Goal: Task Accomplishment & Management: Manage account settings

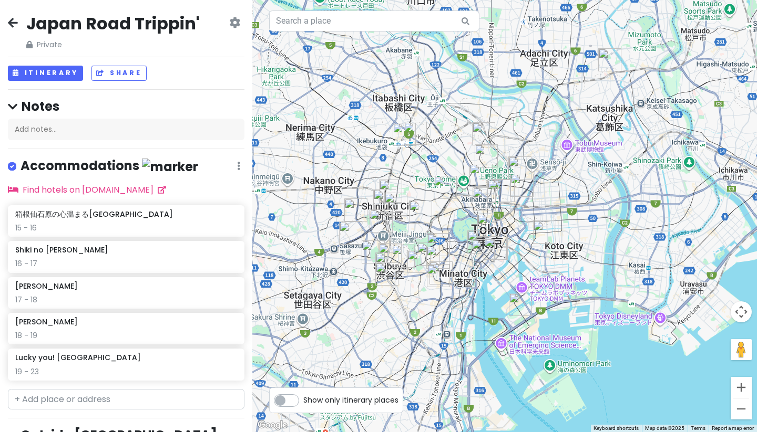
drag, startPoint x: 498, startPoint y: 271, endPoint x: 567, endPoint y: 189, distance: 107.7
click at [567, 189] on div at bounding box center [504, 216] width 504 height 432
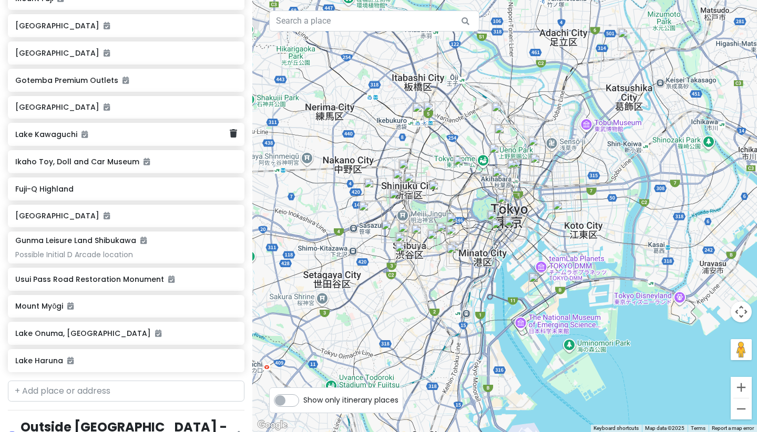
scroll to position [497, 0]
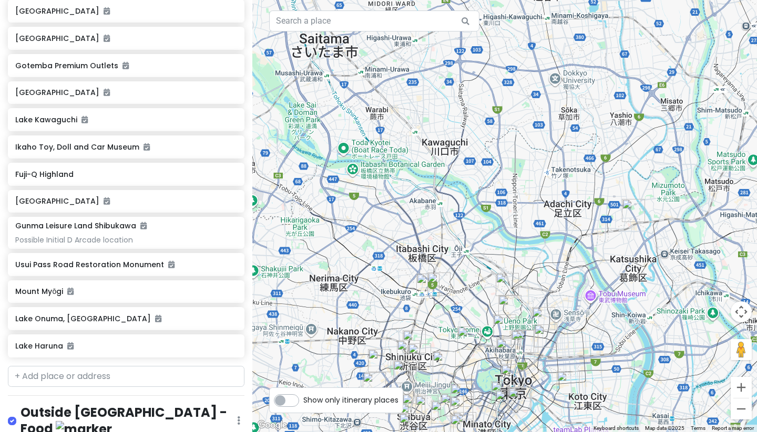
drag, startPoint x: 434, startPoint y: 143, endPoint x: 436, endPoint y: 318, distance: 175.0
click at [438, 318] on div at bounding box center [504, 216] width 504 height 432
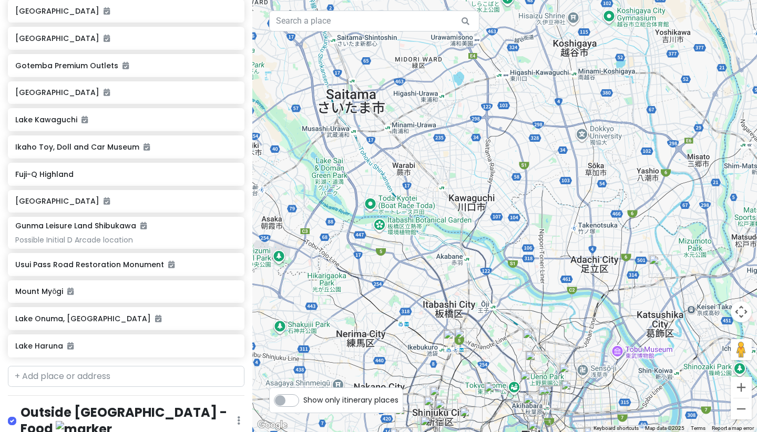
drag, startPoint x: 464, startPoint y: 241, endPoint x: 521, endPoint y: 326, distance: 102.6
click at [521, 326] on div at bounding box center [504, 216] width 504 height 432
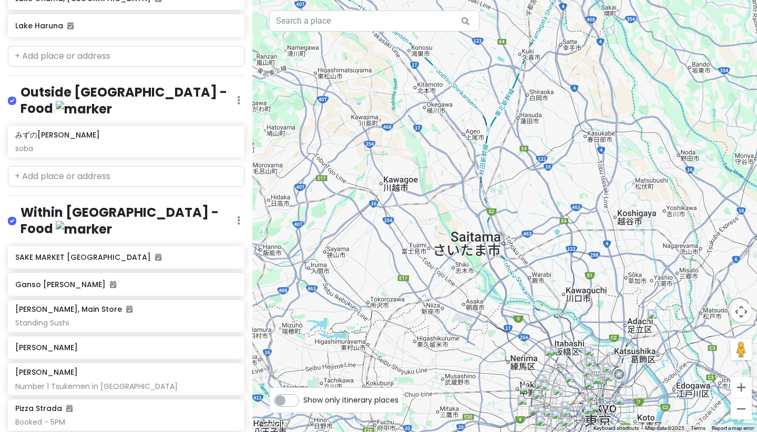
scroll to position [815, 0]
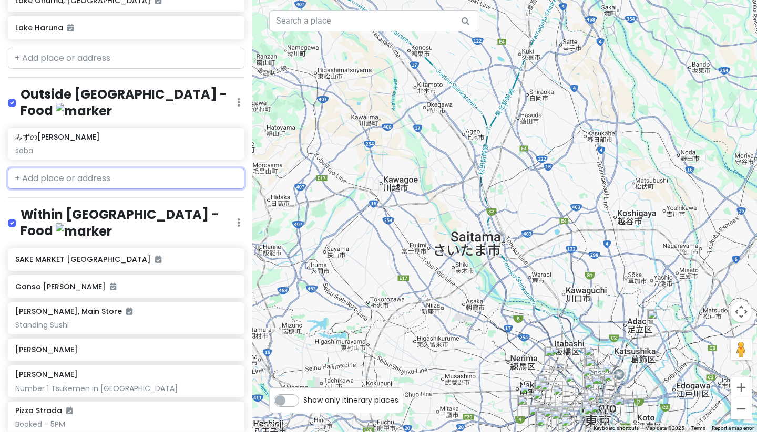
click at [95, 168] on input "text" at bounding box center [126, 178] width 236 height 21
paste input "Sanrokuen"
type input "Sanrokuen"
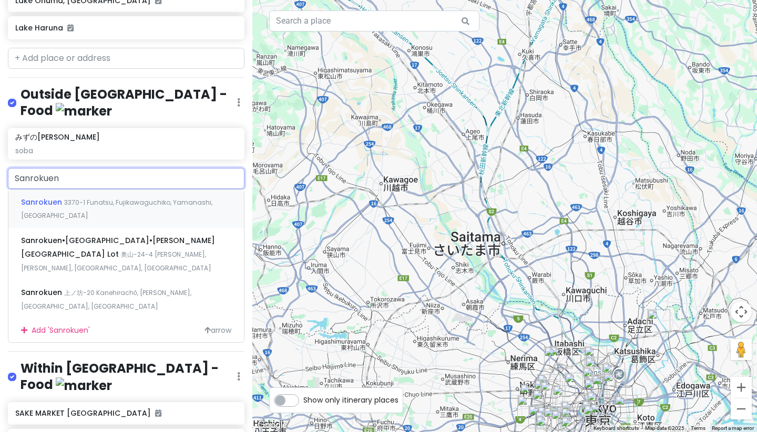
click at [147, 190] on div "Sanrokuen 3370-1 Funatsu, Fujikawaguchiko, [GEOGRAPHIC_DATA], [GEOGRAPHIC_DATA]" at bounding box center [125, 209] width 235 height 39
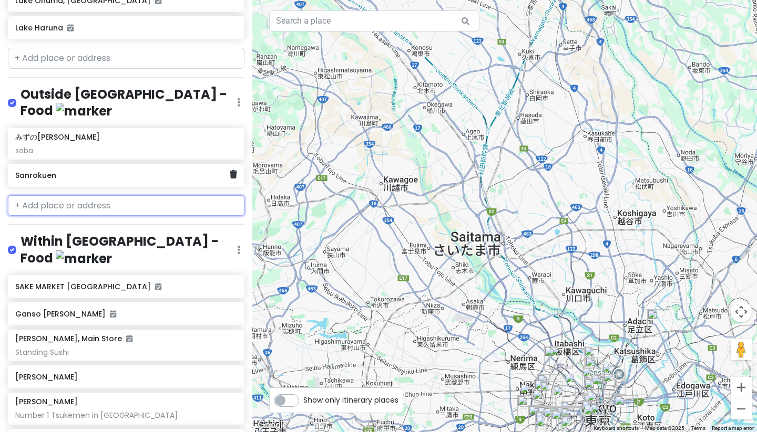
click at [105, 168] on div "Sanrokuen" at bounding box center [122, 175] width 214 height 15
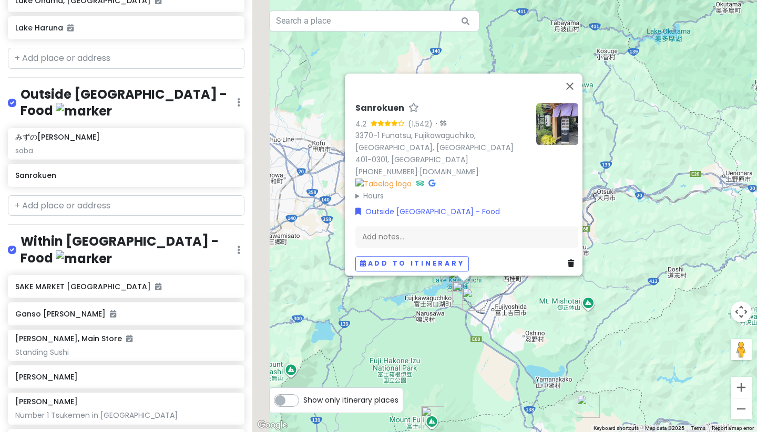
drag, startPoint x: 561, startPoint y: 294, endPoint x: 638, endPoint y: 179, distance: 138.6
click at [637, 179] on div "Sanrokuen 4.2 (1,542) · 3370-1 Funatsu, Fujikawaguchiko, [GEOGRAPHIC_DATA], Yam…" at bounding box center [504, 216] width 504 height 432
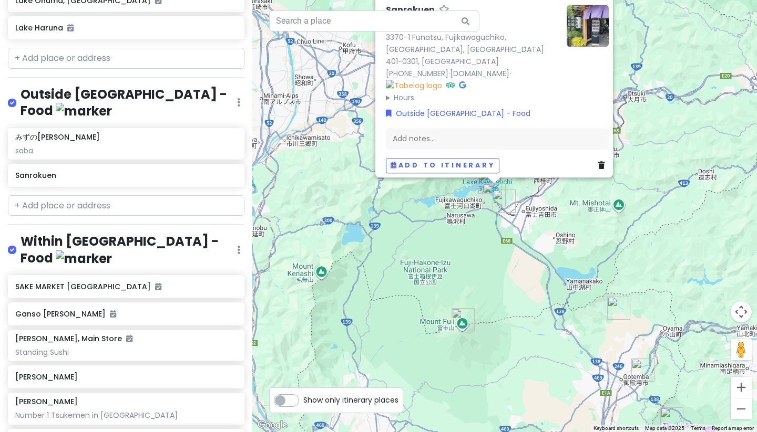
drag, startPoint x: 534, startPoint y: 320, endPoint x: 546, endPoint y: 234, distance: 87.0
click at [546, 234] on div "Sanrokuen 4.2 (1,542) · 3370-1 Funatsu, Fujikawaguchiko, [GEOGRAPHIC_DATA], Yam…" at bounding box center [504, 216] width 504 height 432
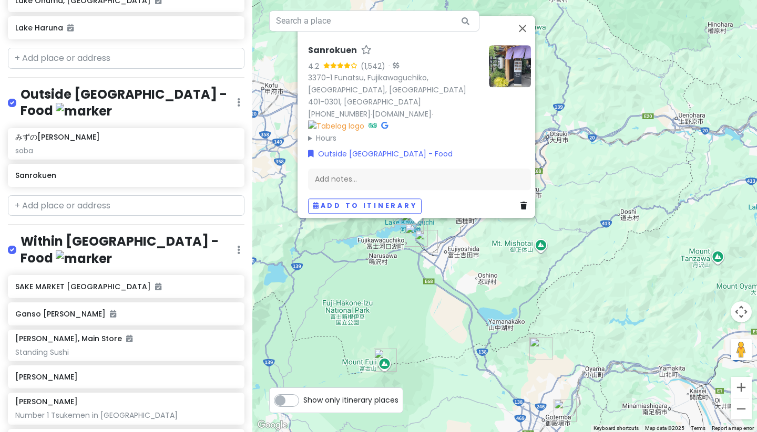
drag, startPoint x: 539, startPoint y: 284, endPoint x: 461, endPoint y: 325, distance: 87.9
click at [461, 325] on div "Sanrokuen 4.2 (1,542) · 3370-1 Funatsu, Fujikawaguchiko, [GEOGRAPHIC_DATA], Yam…" at bounding box center [504, 216] width 504 height 432
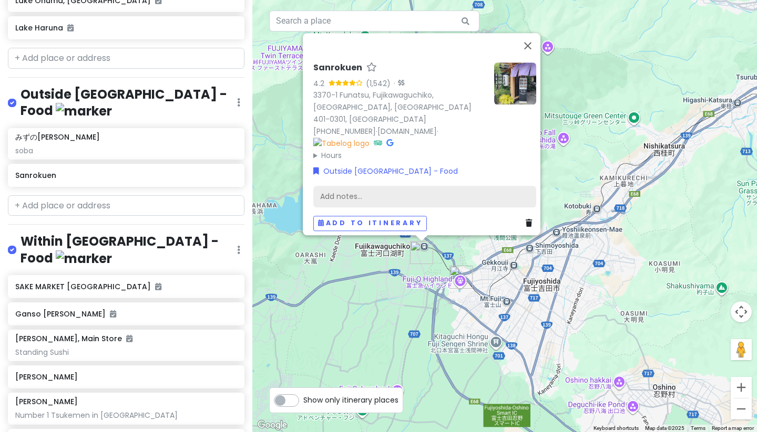
click at [399, 187] on div "Add notes..." at bounding box center [424, 196] width 223 height 22
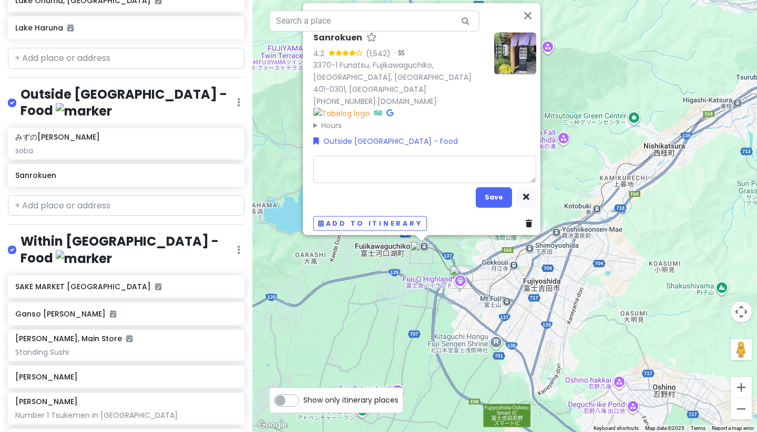
type textarea "x"
type textarea "G"
type textarea "x"
type textarea "Gr"
type textarea "x"
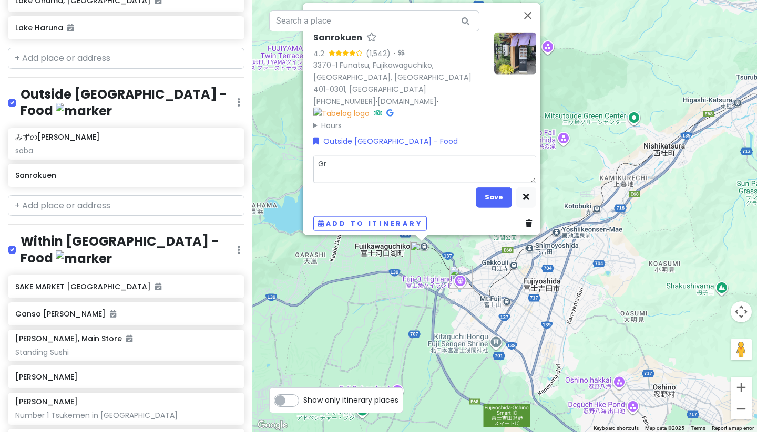
type textarea "Gri"
type textarea "x"
type textarea "Gril"
type textarea "x"
type textarea "Grill"
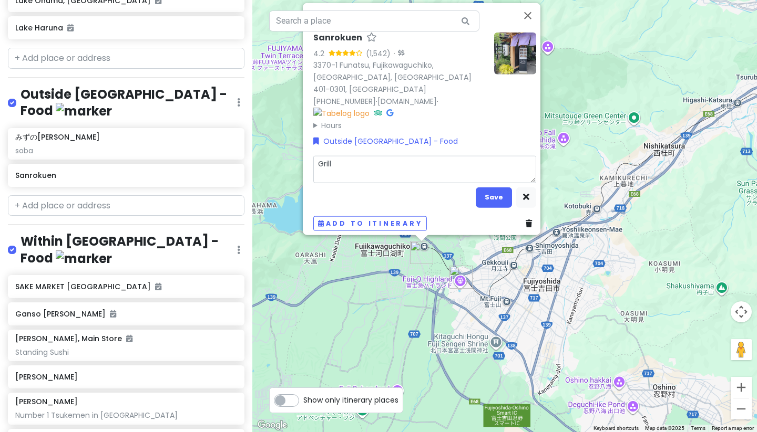
type textarea "x"
type textarea "Grill"
type textarea "x"
type textarea "Grill a"
type textarea "x"
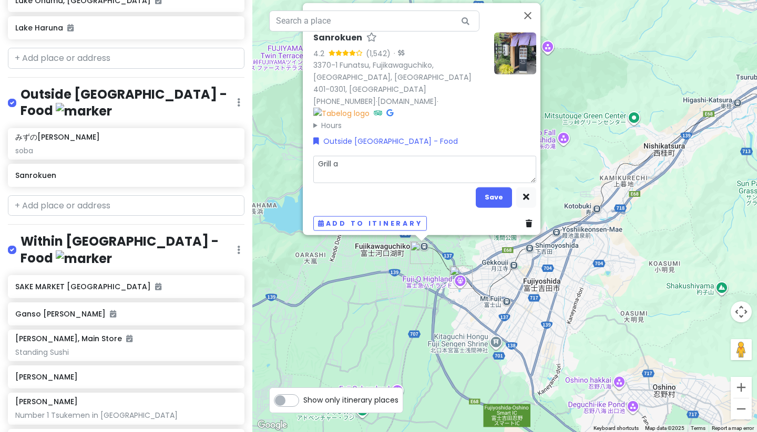
type textarea "Grill an"
type textarea "x"
type textarea "Grill and"
type textarea "x"
type textarea "Grill and"
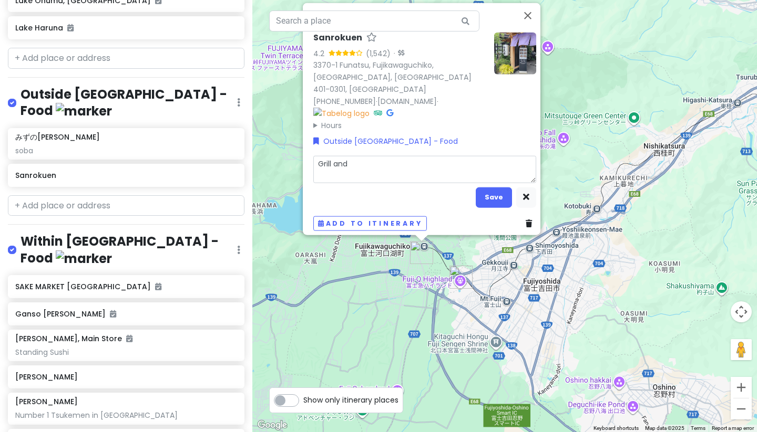
type textarea "x"
type textarea "Grill and h"
type textarea "x"
type textarea "Grill and ho"
type textarea "x"
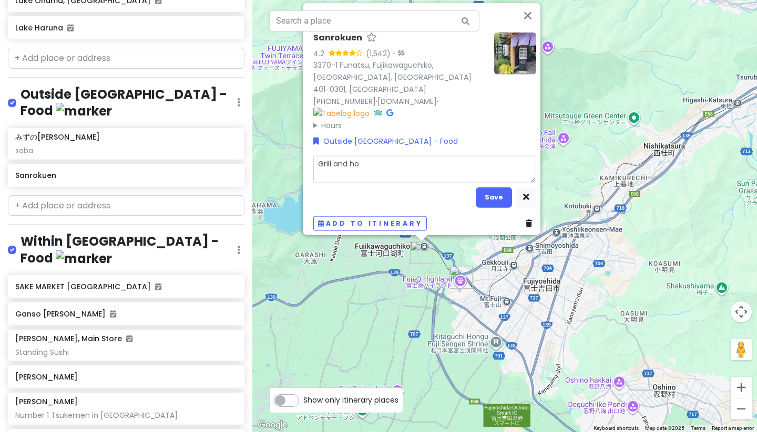
type textarea "Grill and hot"
type textarea "x"
type textarea "Grill and hoto"
type textarea "x"
type textarea "Grill and hoto"
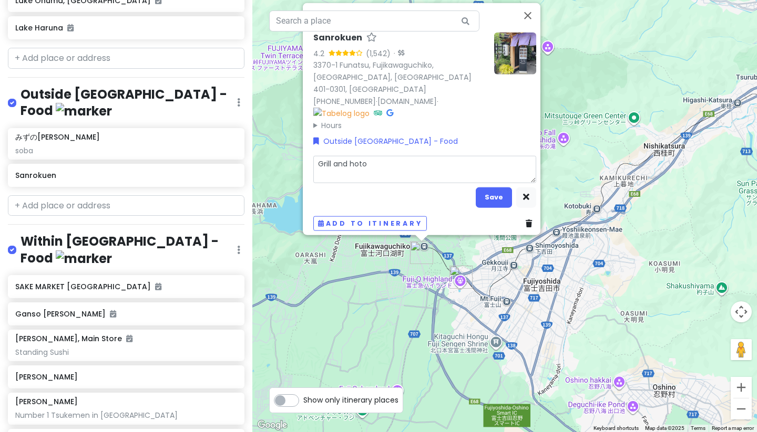
type textarea "x"
type textarea "Grill and hoto p"
type textarea "x"
type textarea "Grill and hoto pl"
type textarea "x"
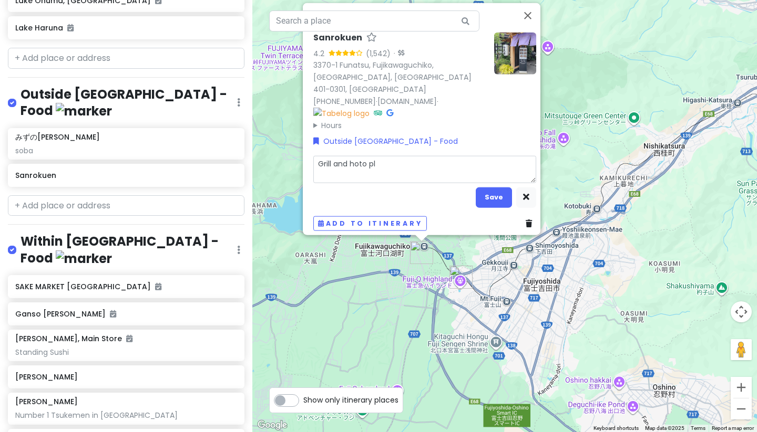
type textarea "Grill and hoto pla"
type textarea "x"
type textarea "Grill and hoto place"
type textarea "x"
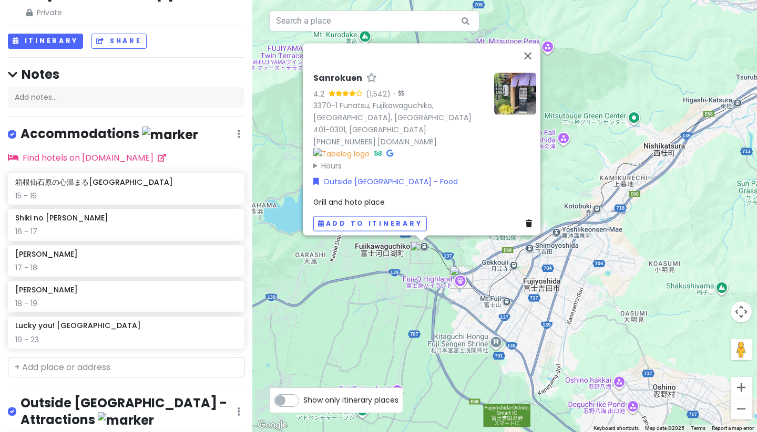
scroll to position [0, 0]
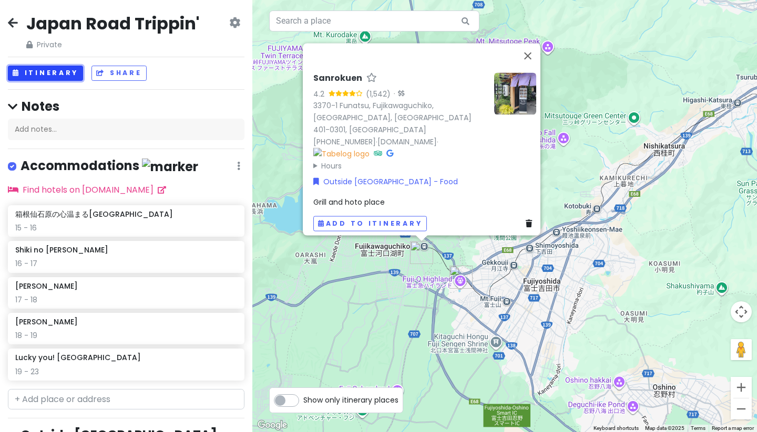
click at [60, 78] on button "Itinerary" at bounding box center [45, 73] width 75 height 15
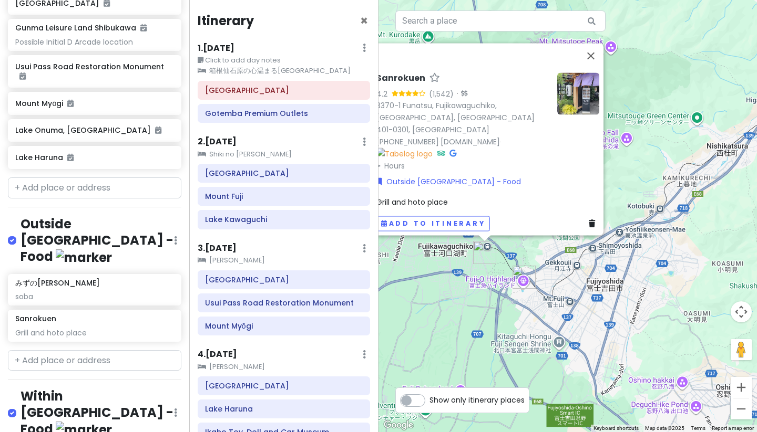
scroll to position [757, 0]
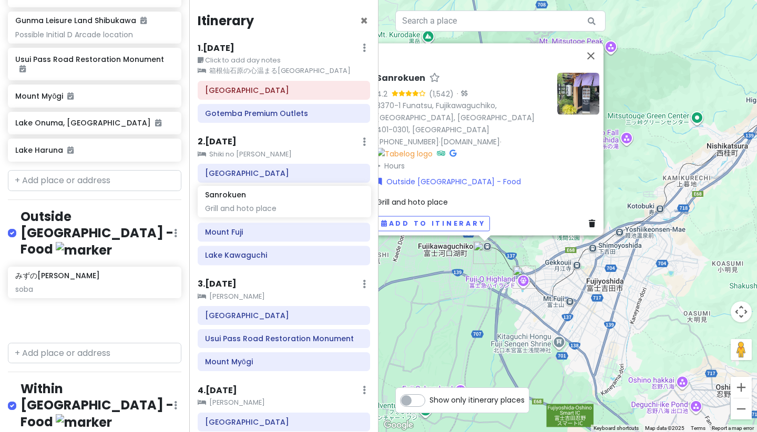
drag, startPoint x: 101, startPoint y: 243, endPoint x: 291, endPoint y: 204, distance: 193.7
click at [291, 204] on div "Japan Road Trippin' Private Change Dates Make a Copy Delete Trip Go Pro ⚡️ Give…" at bounding box center [378, 216] width 757 height 432
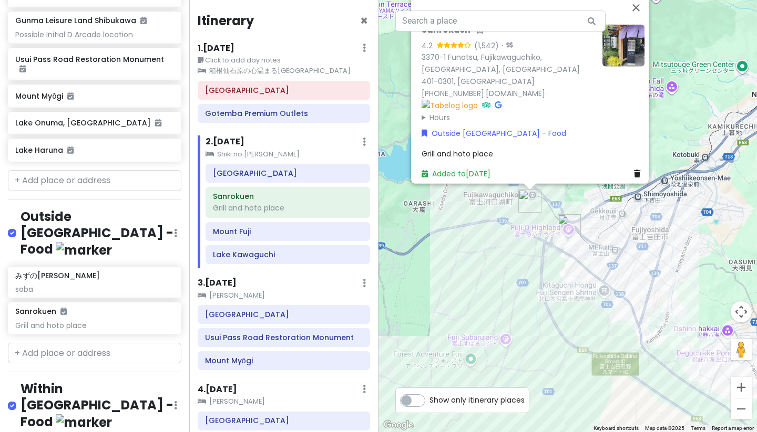
drag, startPoint x: 489, startPoint y: 314, endPoint x: 595, endPoint y: 202, distance: 154.6
click at [595, 202] on div "Sanrokuen 4.2 (1,542) · 3370-1 Funatsu, Fujikawaguchiko, [GEOGRAPHIC_DATA], Yam…" at bounding box center [567, 216] width 378 height 432
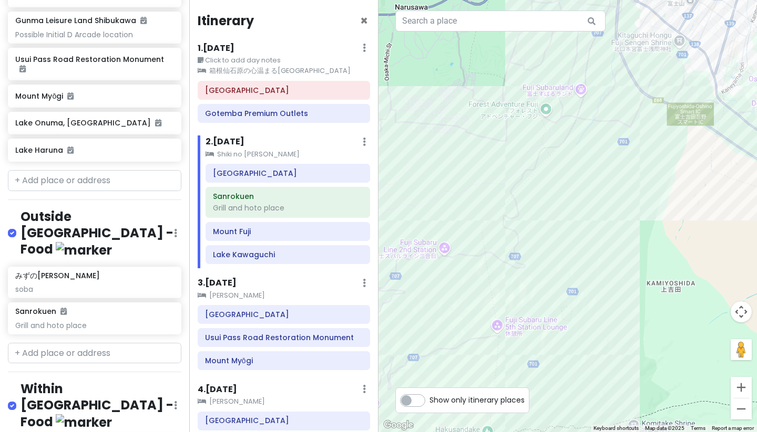
drag, startPoint x: 558, startPoint y: 286, endPoint x: 565, endPoint y: 99, distance: 187.2
click at [565, 99] on div "Sanrokuen 4.2 (1,542) · 3370-1 Funatsu, Fujikawaguchiko, [GEOGRAPHIC_DATA], Yam…" at bounding box center [567, 216] width 378 height 432
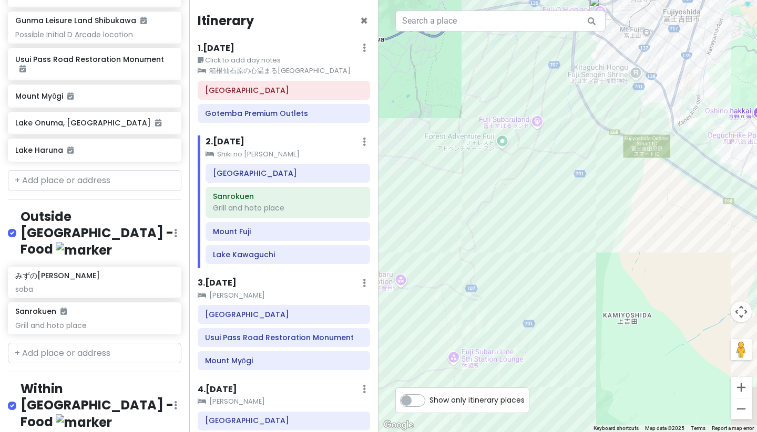
drag, startPoint x: 584, startPoint y: 78, endPoint x: 500, endPoint y: 230, distance: 173.8
click at [500, 230] on div "Sanrokuen 4.2 (1,542) · 3370-1 Funatsu, Fujikawaguchiko, [GEOGRAPHIC_DATA], Yam…" at bounding box center [567, 216] width 378 height 432
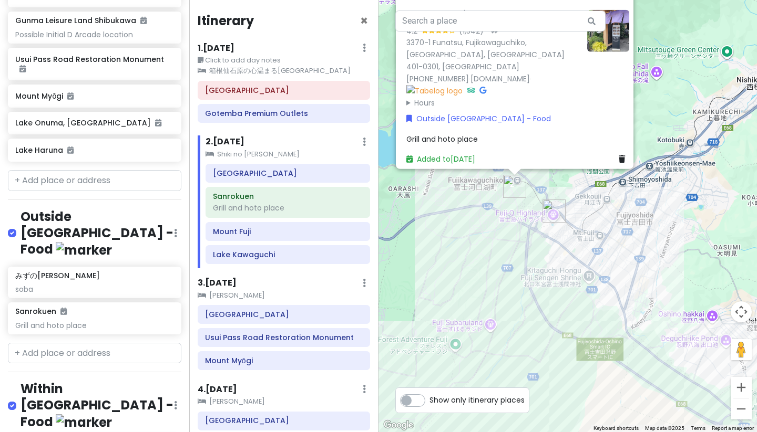
drag, startPoint x: 519, startPoint y: 226, endPoint x: 530, endPoint y: 266, distance: 41.3
click at [530, 266] on div "Sanrokuen 4.2 (1,542) · 3370-1 Funatsu, Fujikawaguchiko, [GEOGRAPHIC_DATA], Yam…" at bounding box center [567, 216] width 378 height 432
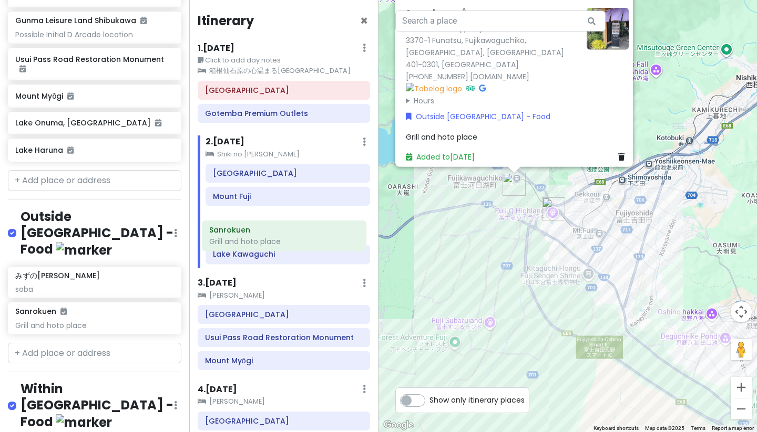
drag, startPoint x: 262, startPoint y: 198, endPoint x: 258, endPoint y: 232, distance: 33.8
click at [258, 232] on div "[GEOGRAPHIC_DATA] Sanrokuen Grill and hoto place [GEOGRAPHIC_DATA]" at bounding box center [288, 216] width 180 height 105
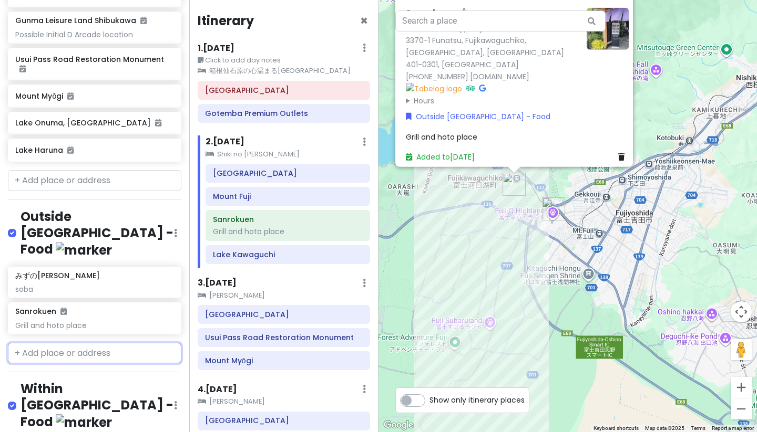
click at [69, 343] on input "text" at bounding box center [94, 353] width 173 height 21
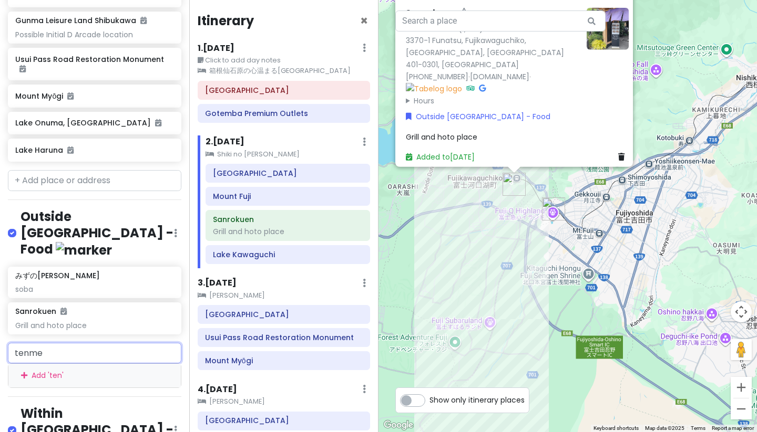
type input "tenmen"
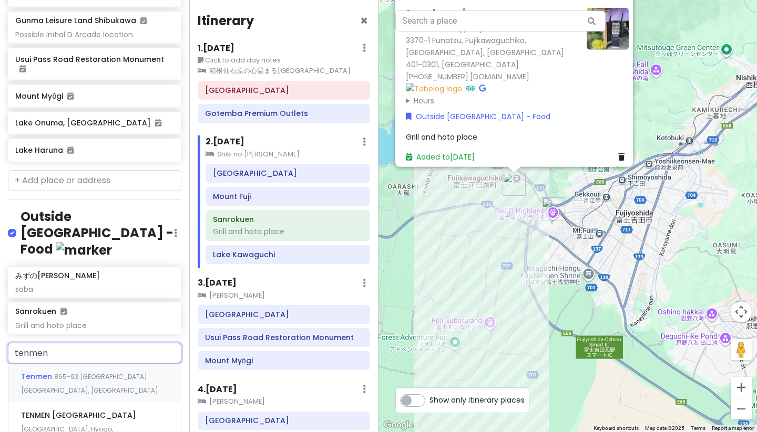
click at [75, 364] on div "Tenmen 865-93 [GEOGRAPHIC_DATA] [GEOGRAPHIC_DATA], [GEOGRAPHIC_DATA]" at bounding box center [94, 383] width 172 height 39
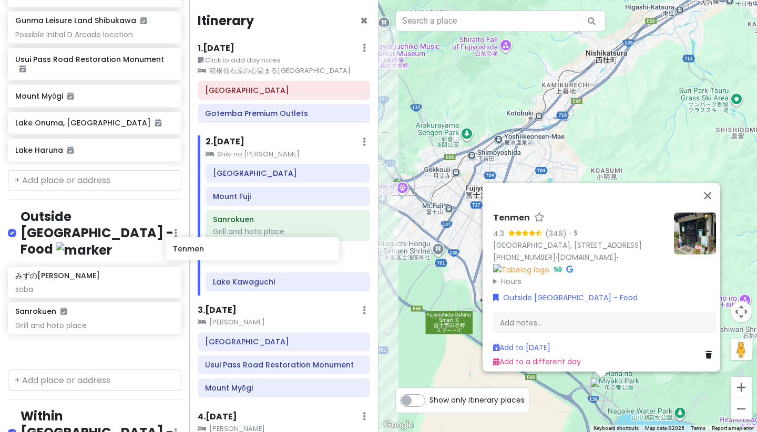
drag, startPoint x: 97, startPoint y: 272, endPoint x: 255, endPoint y: 248, distance: 159.9
click at [255, 248] on div "Japan Road Trippin' Private Change Dates Make a Copy Delete Trip Go Pro ⚡️ Give…" at bounding box center [378, 216] width 757 height 432
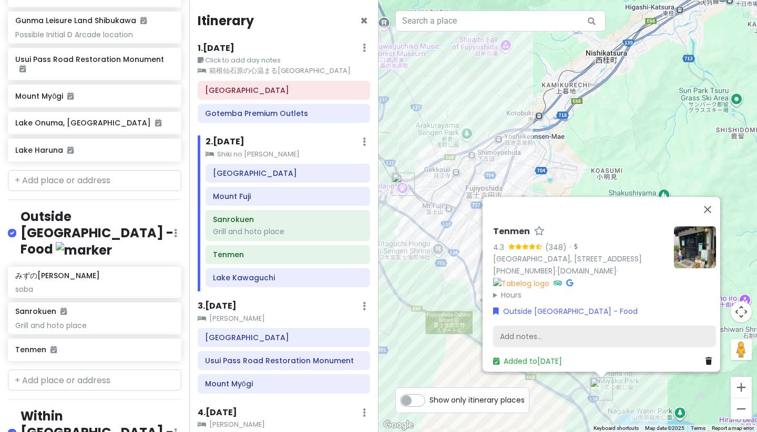
click at [510, 330] on div "Add notes..." at bounding box center [604, 337] width 223 height 22
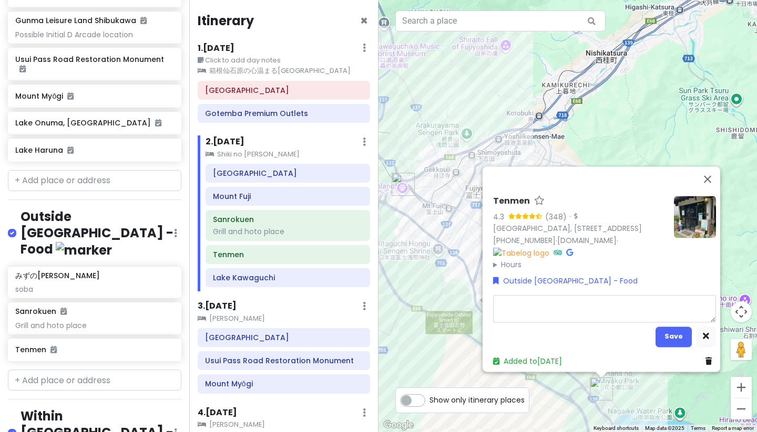
type textarea "x"
type textarea "U"
type textarea "x"
type textarea "Ud"
type textarea "x"
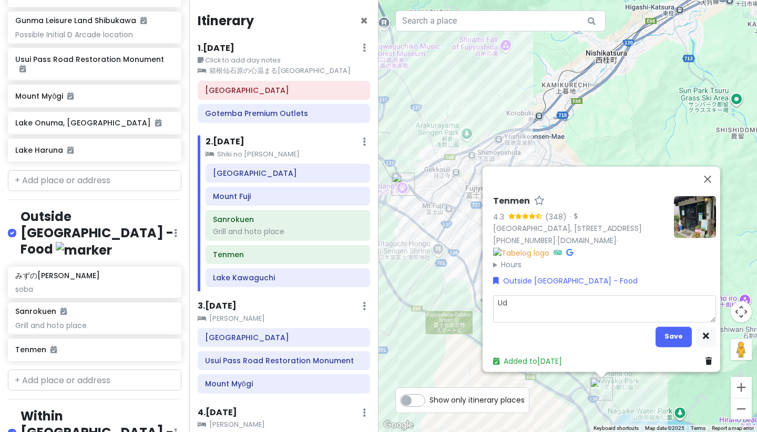
type textarea "[PERSON_NAME]"
type textarea "x"
type textarea "Udon"
type textarea "x"
type textarea "Udon"
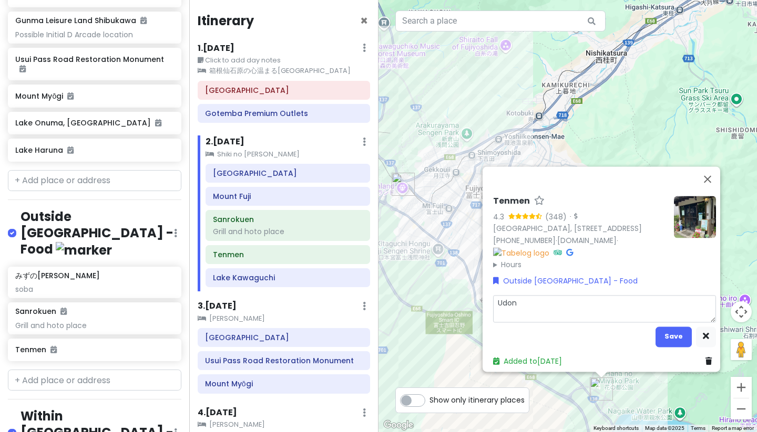
type textarea "x"
type textarea "Udon s"
type textarea "x"
type textarea "Udon sh"
type textarea "x"
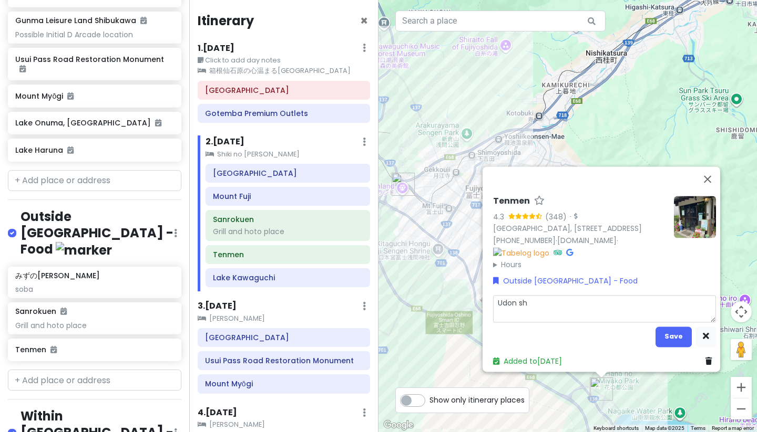
type textarea "Udon sho"
type textarea "x"
type textarea "Udon shop"
click at [679, 333] on button "Save" at bounding box center [673, 337] width 36 height 20
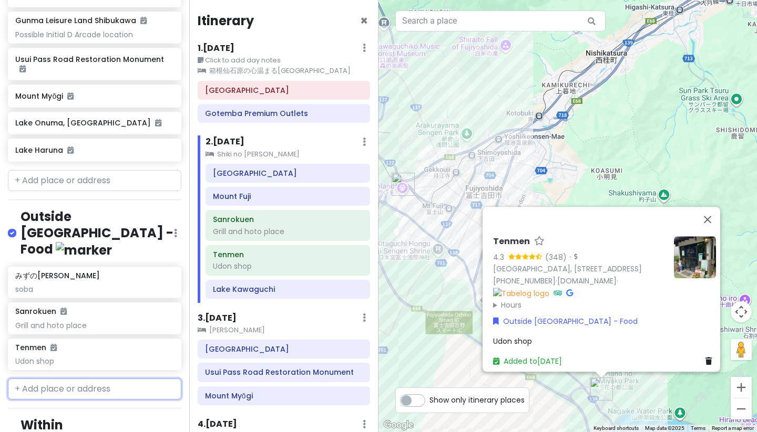
click at [100, 379] on input "text" at bounding box center [94, 389] width 173 height 21
type input "shoya"
click at [95, 400] on div "郷土料理 庄ヤ [GEOGRAPHIC_DATA], Yamanashi, Yamanakako, Yamanaka, 134" at bounding box center [94, 426] width 172 height 52
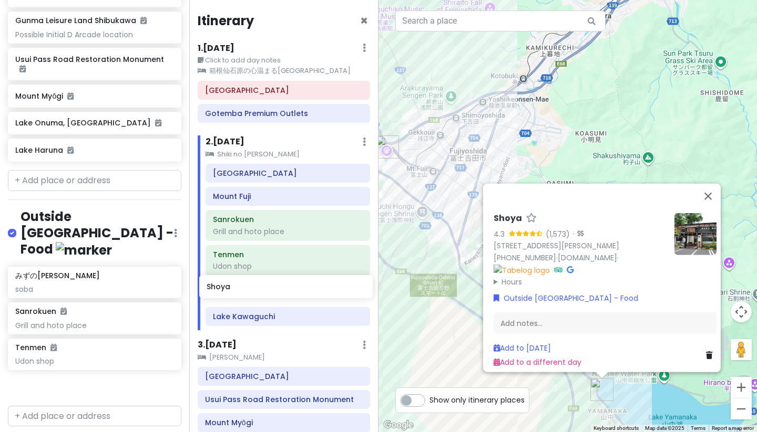
drag, startPoint x: 97, startPoint y: 309, endPoint x: 288, endPoint y: 288, distance: 192.4
click at [288, 288] on div "Japan Road Trippin' Private Change Dates Make a Copy Delete Trip Go Pro ⚡️ Give…" at bounding box center [378, 216] width 757 height 432
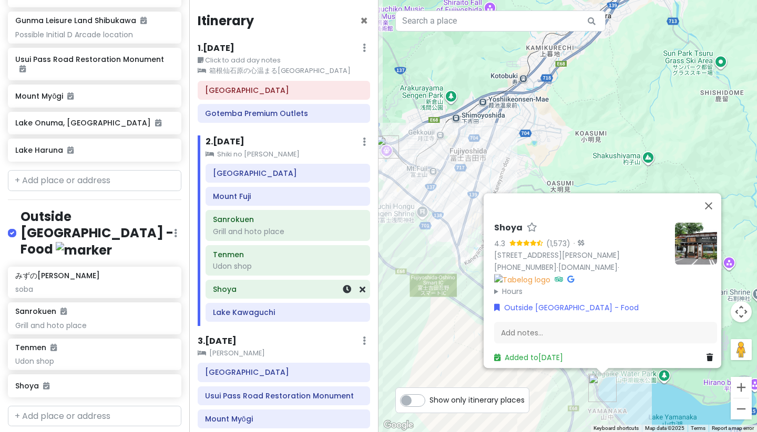
click at [274, 295] on div "Shoya" at bounding box center [288, 289] width 150 height 15
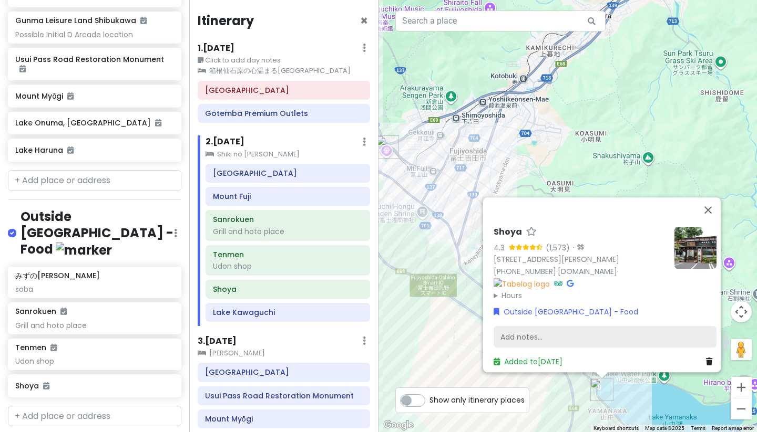
click at [553, 327] on div "Add notes..." at bounding box center [604, 337] width 223 height 22
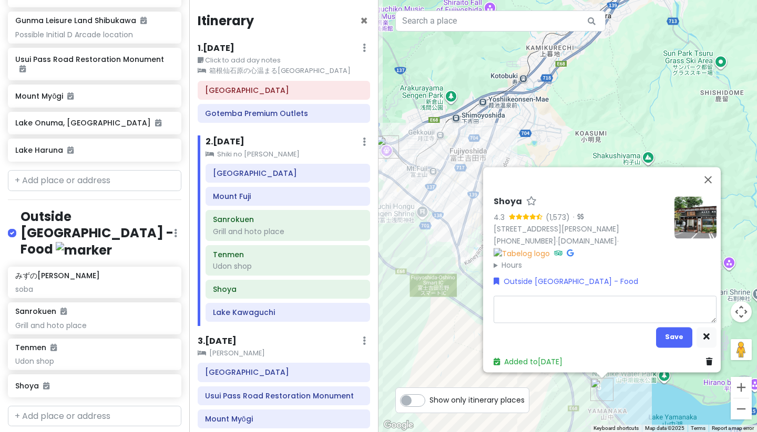
type textarea "x"
type textarea "H"
type textarea "x"
type textarea "Ho"
type textarea "x"
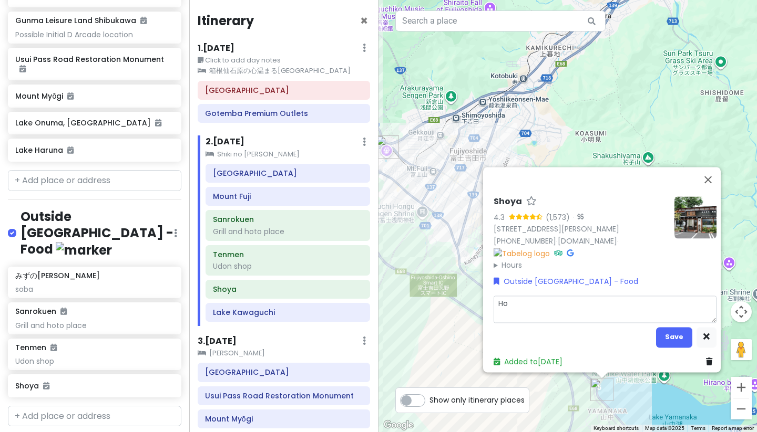
type textarea "Hot"
type textarea "x"
type textarea "Hoto"
type textarea "x"
type textarea "Hoto"
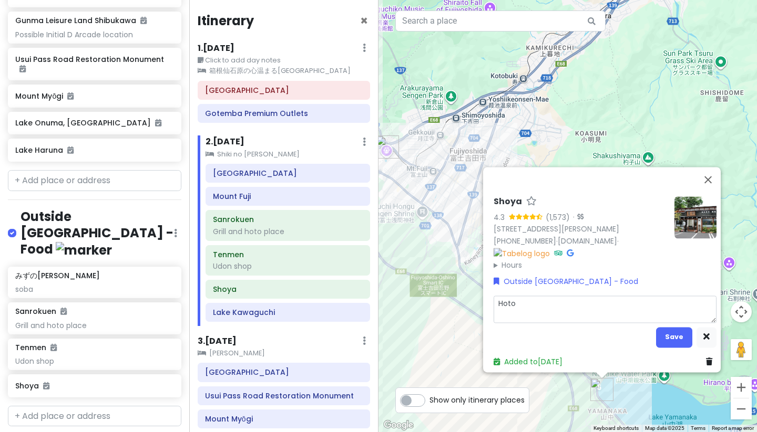
type textarea "x"
type textarea "Hoto s"
type textarea "x"
type textarea "Hoto sh"
type textarea "x"
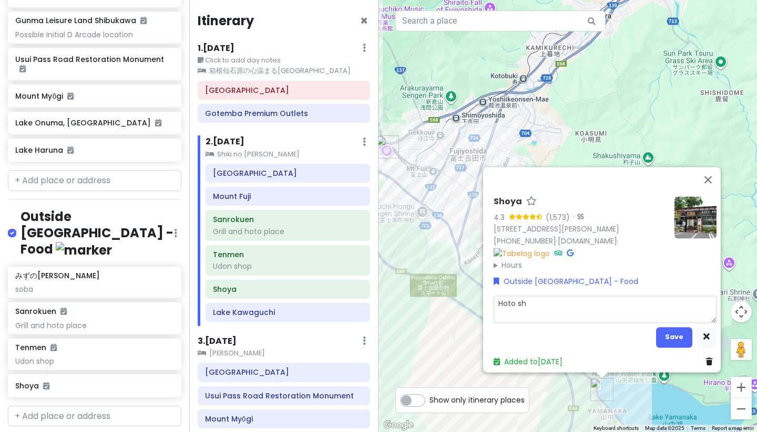
type textarea "Hoto sho"
type textarea "x"
type textarea "Hoto shop"
type textarea "x"
type textarea "Hoto sho"
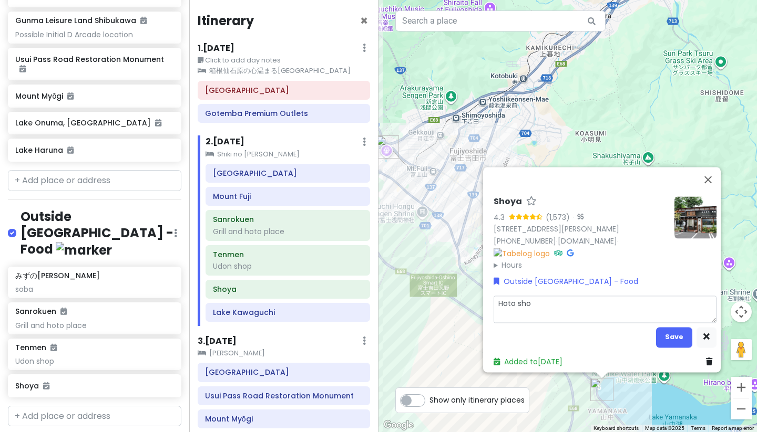
type textarea "x"
type textarea "Hoto sh"
type textarea "x"
type textarea "Hoto s"
type textarea "x"
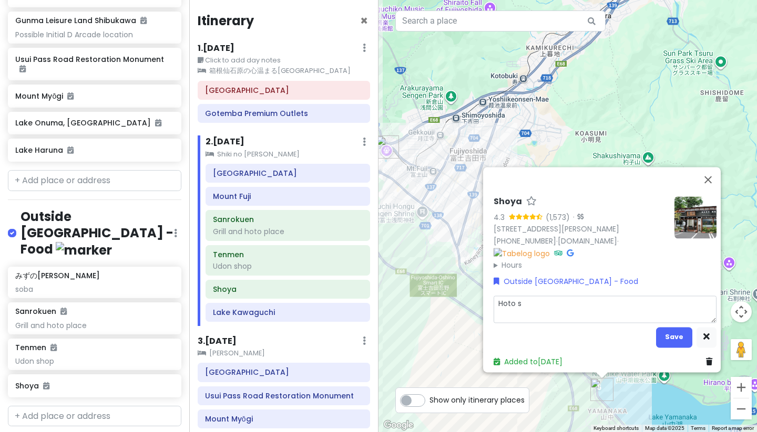
type textarea "Hoto"
type textarea "x"
type textarea "Hoto r"
type textarea "x"
type textarea "Hoto re"
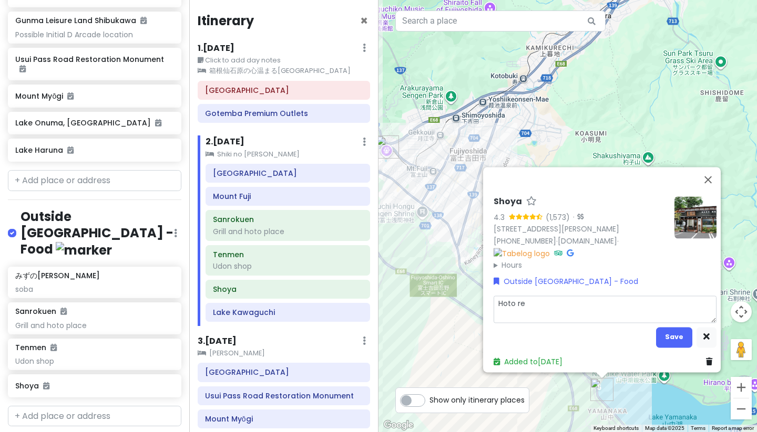
type textarea "x"
type textarea "Hoto res"
type textarea "x"
type textarea "Hoto rest"
type textarea "x"
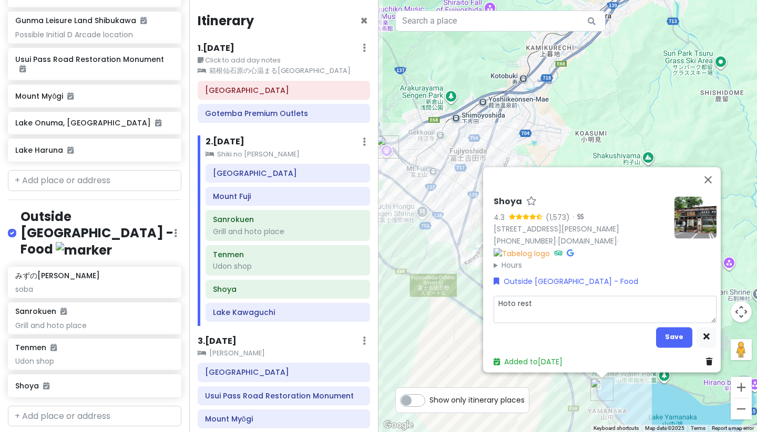
type textarea "Hoto resta"
type textarea "x"
type textarea "Hoto restau"
type textarea "x"
type textarea "Hoto restaur"
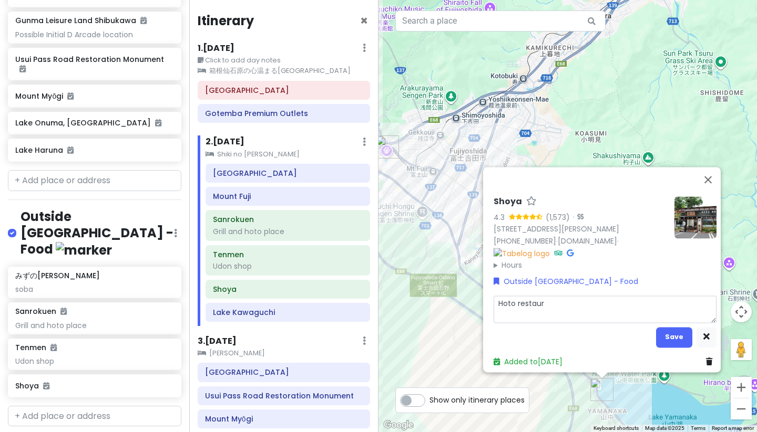
type textarea "x"
type textarea "Hoto restaura"
type textarea "x"
type textarea "Hoto restauran"
type textarea "x"
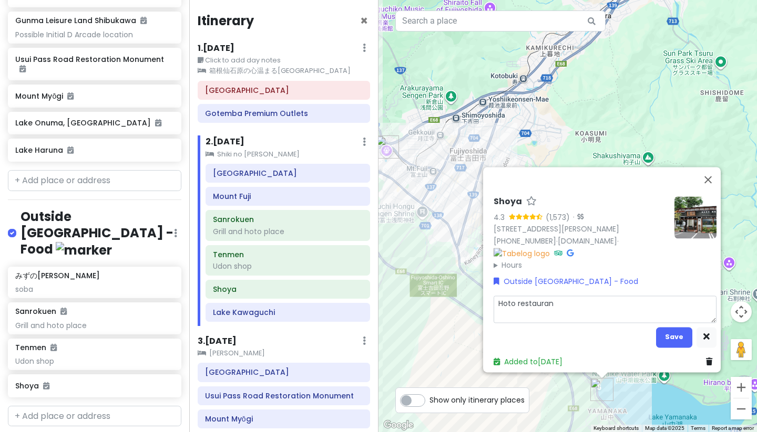
type textarea "Hoto restaurant"
type textarea "x"
type textarea "Hoto restaurant"
click at [661, 330] on button "Save" at bounding box center [674, 337] width 36 height 20
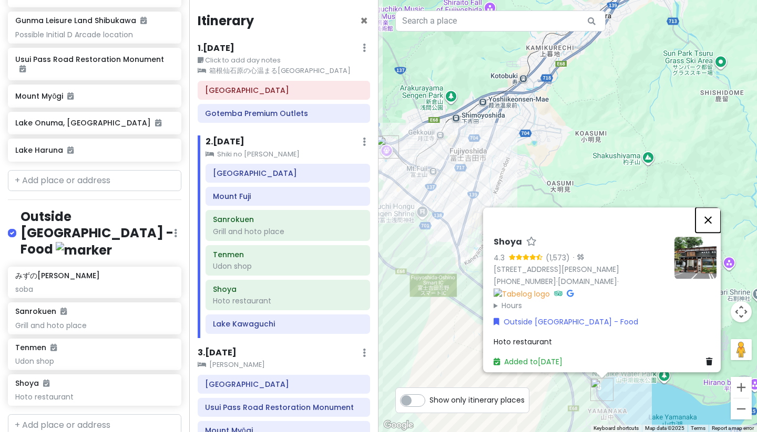
click at [715, 208] on button "Close" at bounding box center [707, 220] width 25 height 25
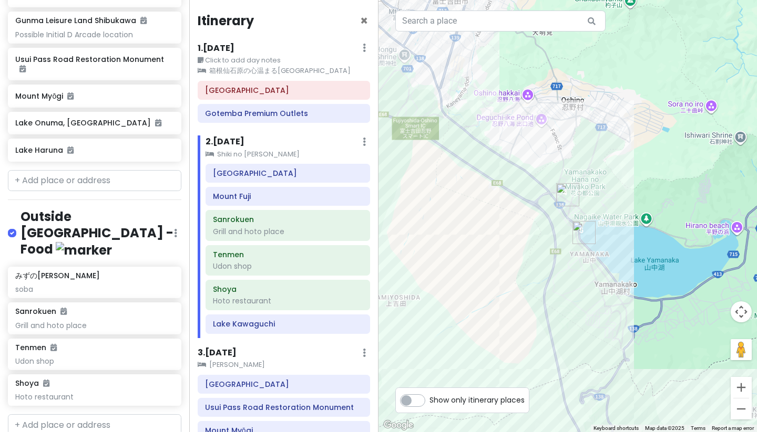
drag, startPoint x: 659, startPoint y: 355, endPoint x: 640, endPoint y: 190, distance: 166.6
click at [640, 189] on div at bounding box center [567, 216] width 378 height 432
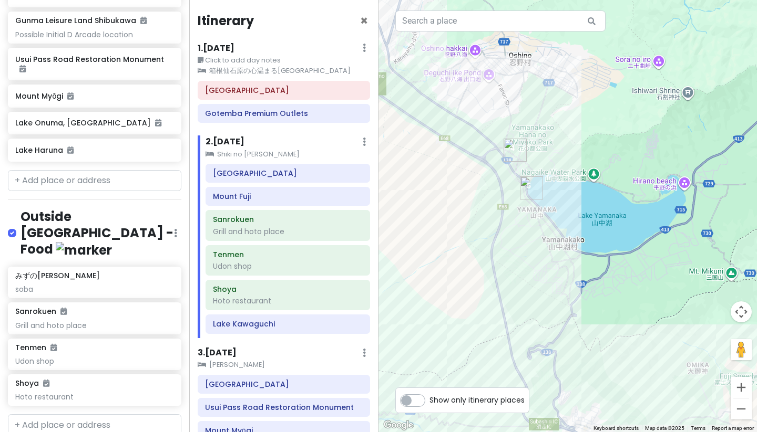
drag, startPoint x: 631, startPoint y: 253, endPoint x: 575, endPoint y: 213, distance: 68.6
click at [575, 213] on div at bounding box center [567, 216] width 378 height 432
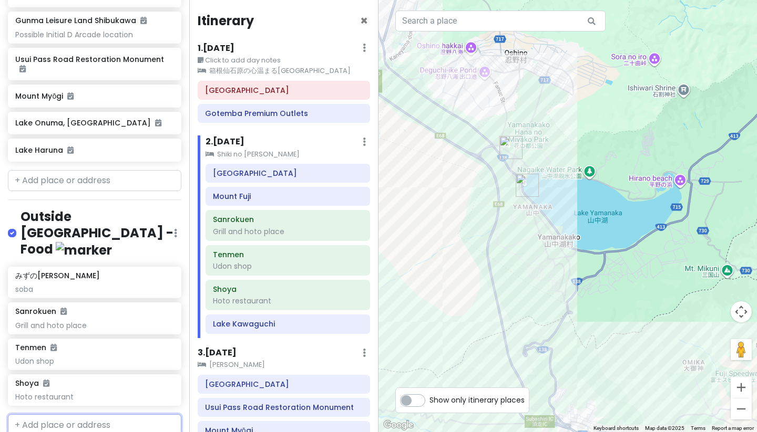
click at [101, 415] on input "text" at bounding box center [94, 425] width 173 height 21
paste input "海鮮処 ふじ"
type input "海鮮処 ふじ"
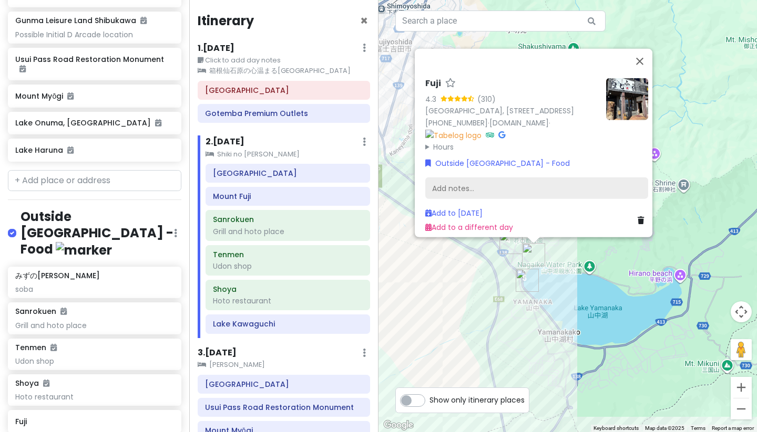
click at [479, 185] on div "Add notes..." at bounding box center [536, 188] width 223 height 22
click at [559, 180] on div "Add notes..." at bounding box center [536, 188] width 223 height 22
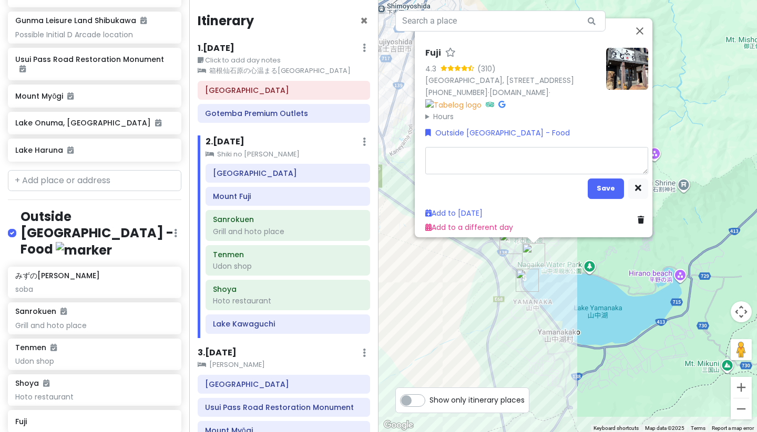
type textarea "x"
type textarea "kaisendon"
type textarea "x"
type textarea "kaisendon"
type textarea "x"
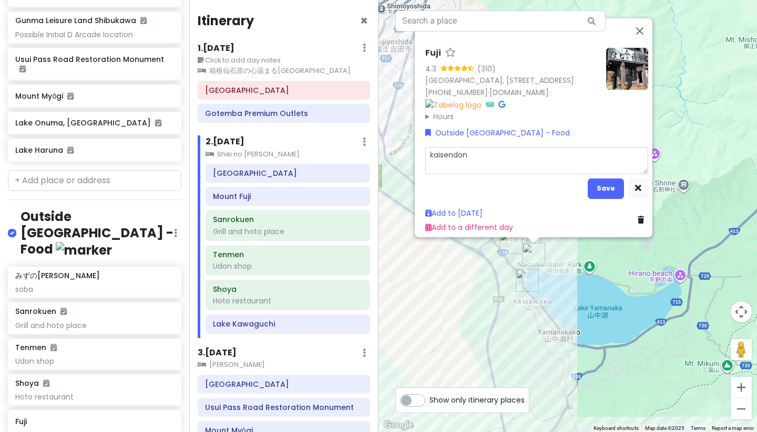
type textarea "kaisendon L"
type textarea "x"
type textarea "kaisendon La"
type textarea "x"
type textarea "kaisendon Las"
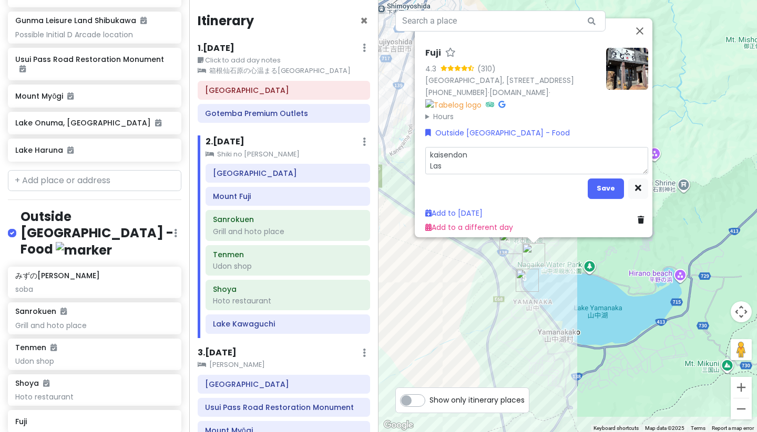
type textarea "x"
type textarea "kaisendon Last"
type textarea "x"
type textarea "kaisendon Last"
type textarea "x"
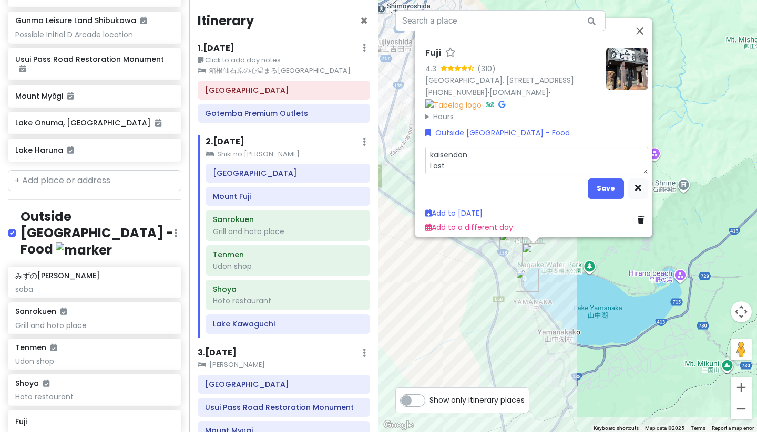
type textarea "kaisendon Last o"
type textarea "x"
type textarea "kaisendon Last or"
type textarea "x"
type textarea "kaisendon Last orde"
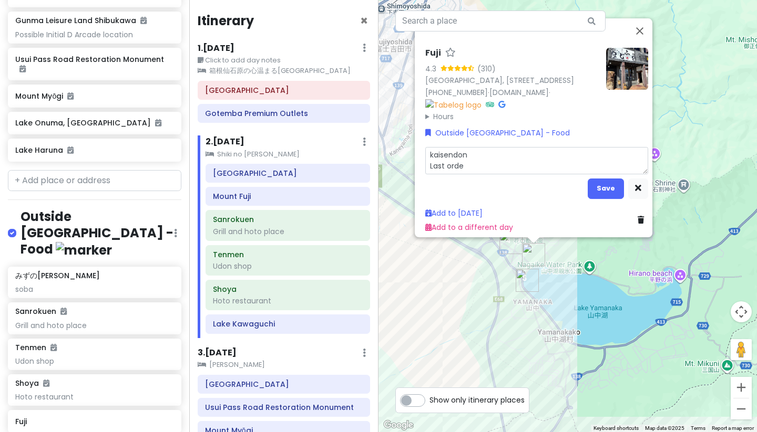
type textarea "x"
type textarea "kaisendon Last order"
type textarea "x"
type textarea "kaisendon Last order"
type textarea "x"
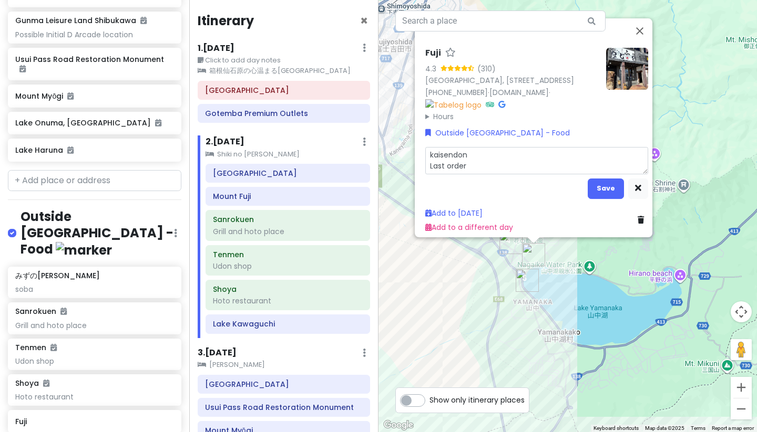
type textarea "kaisendon Last order 1"
type textarea "x"
type textarea "kaisendon Last order 14"
type textarea "x"
type textarea "kaisendon Last order 143"
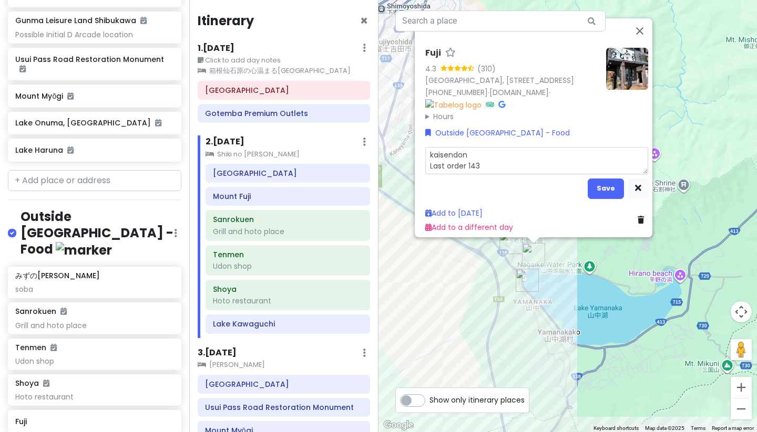
type textarea "x"
type textarea "kaisendon Last order 1430"
type textarea "x"
type textarea "kaisendon Last order 14:30"
click at [429, 150] on textarea "kaisendon Last order 14:30" at bounding box center [536, 160] width 223 height 27
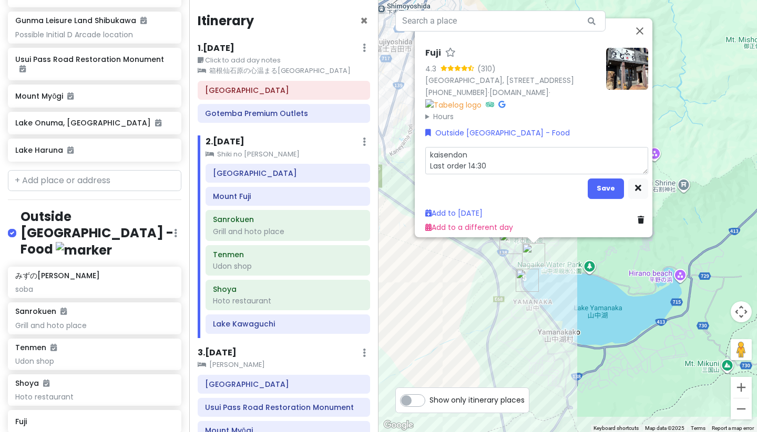
type textarea "x"
type textarea "aisendon Last order 14:30"
type textarea "x"
type textarea "aisendon Last order 14:30"
type textarea "x"
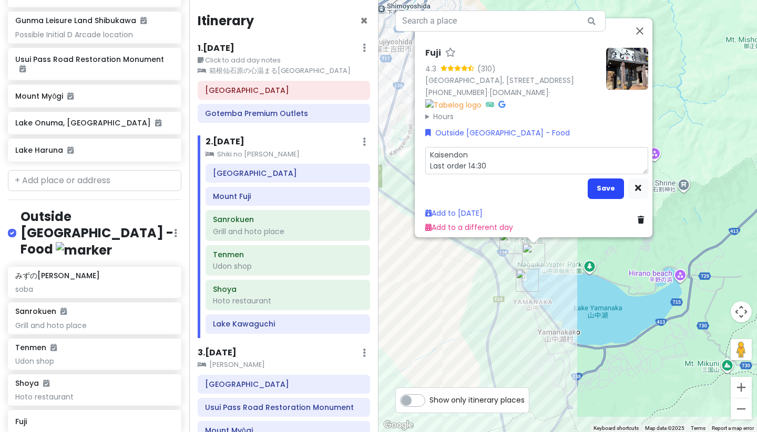
type textarea "Kaisendon Last order 14:30"
click at [587, 184] on button "Save" at bounding box center [605, 188] width 36 height 20
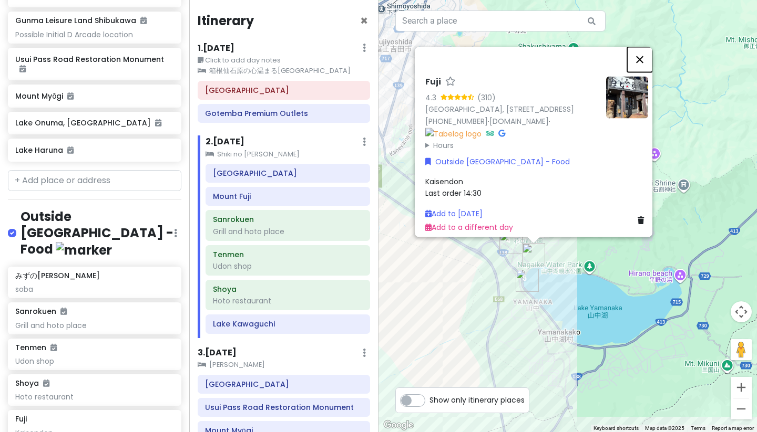
click at [644, 47] on button "Close" at bounding box center [639, 59] width 25 height 25
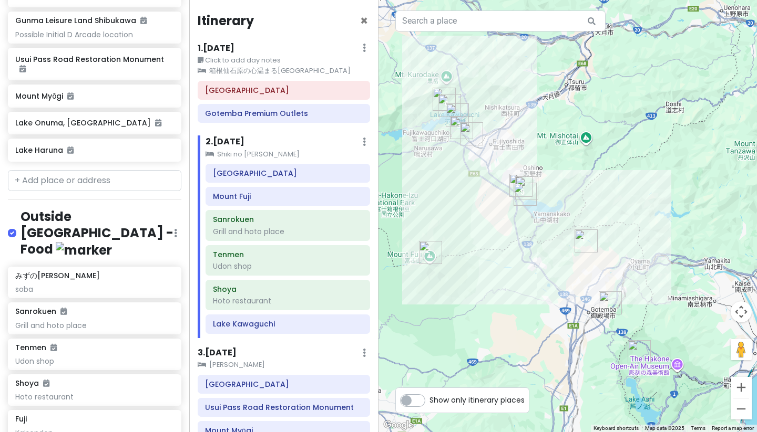
drag, startPoint x: 626, startPoint y: 333, endPoint x: 579, endPoint y: 182, distance: 158.4
click at [579, 182] on div at bounding box center [567, 216] width 378 height 432
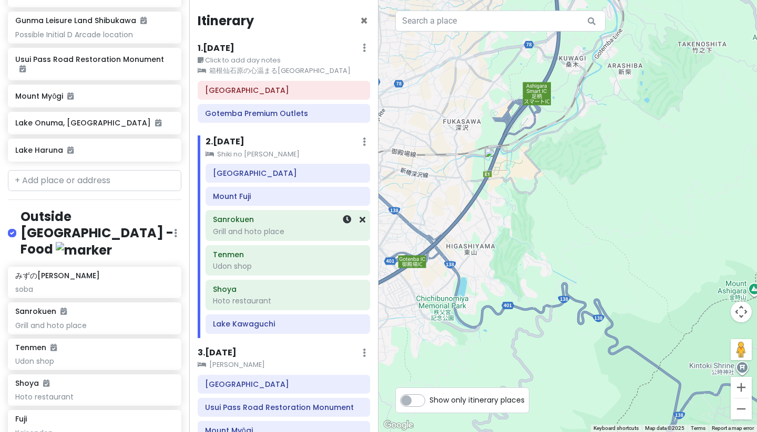
click at [282, 231] on div "Grill and hoto place" at bounding box center [288, 231] width 150 height 9
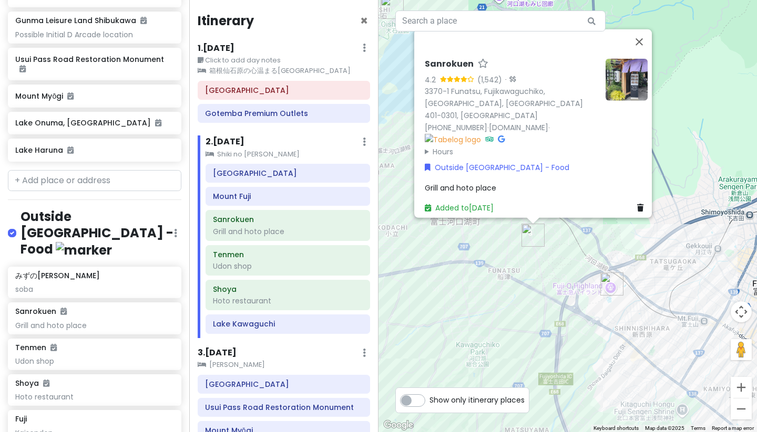
click at [493, 182] on div "Grill and hoto place" at bounding box center [536, 188] width 223 height 12
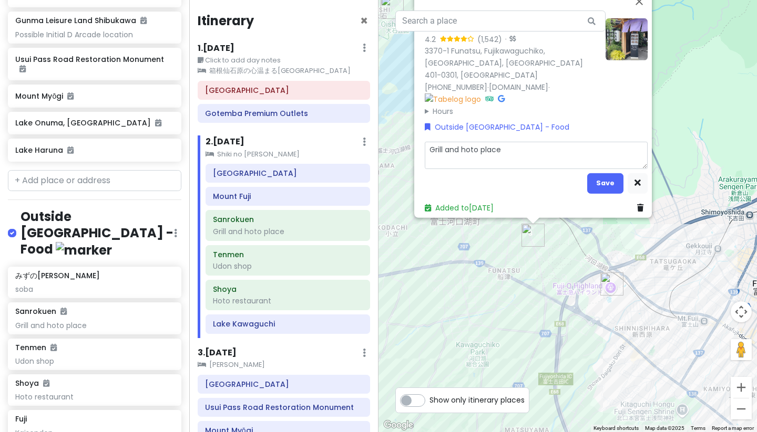
drag, startPoint x: 516, startPoint y: 143, endPoint x: 442, endPoint y: 144, distance: 74.1
click at [441, 144] on textarea "Grill and hoto place" at bounding box center [536, 154] width 223 height 27
type textarea "x"
type textarea "Grill"
type textarea "x"
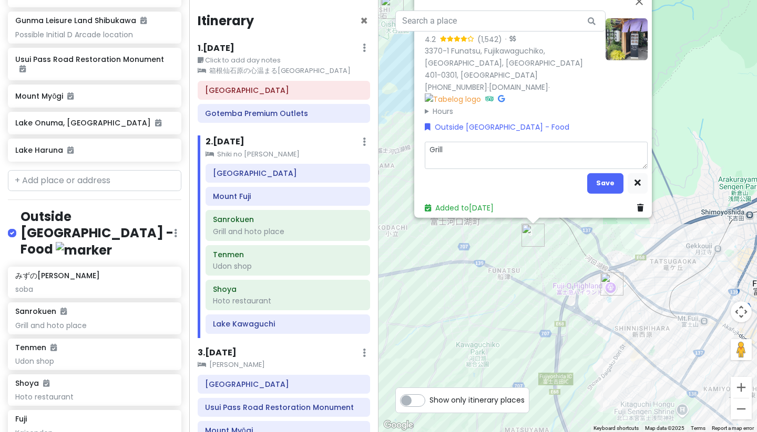
type textarea "Grill Hōtō noodle stew"
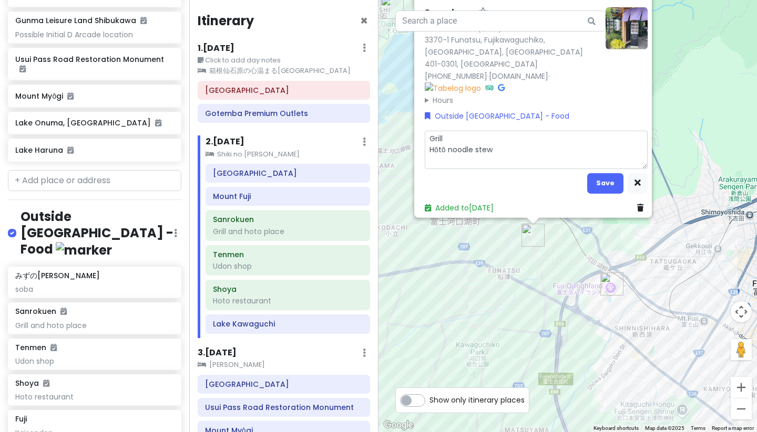
type textarea "x"
type textarea "Grill Hōtō noodle stew"
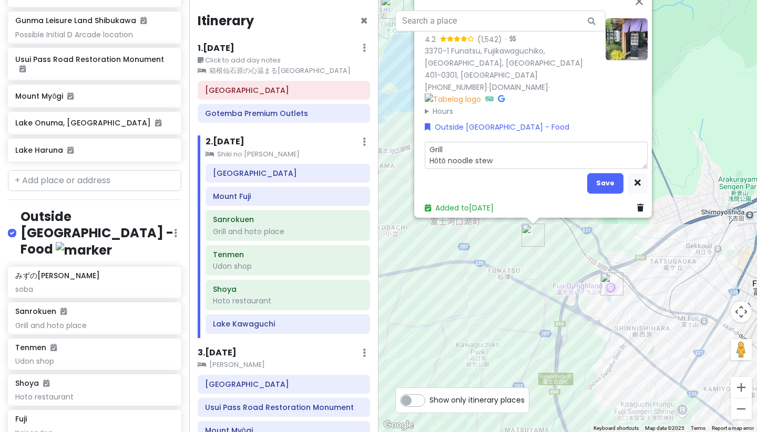
type textarea "x"
type textarea "Grill Hōtō noodle ste"
type textarea "x"
type textarea "Grill Hōtō noodle stew"
type textarea "x"
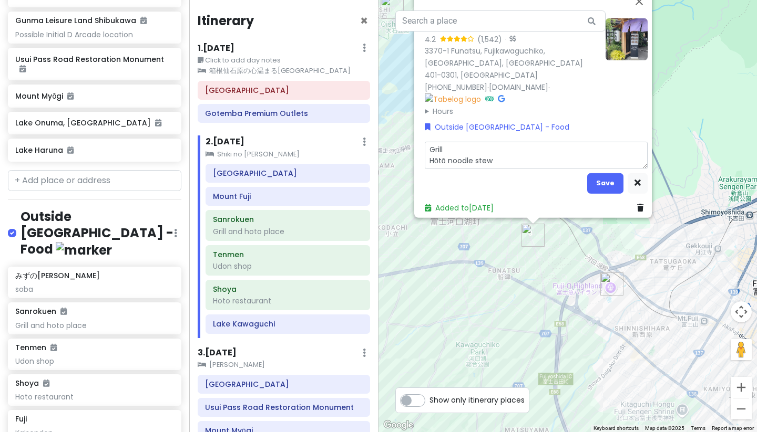
type textarea "Grill Hōtō noodle stew"
type textarea "x"
type textarea "Grilla Hōtō noodle stew"
type textarea "x"
type textarea "Grillan Hōtō noodle stew"
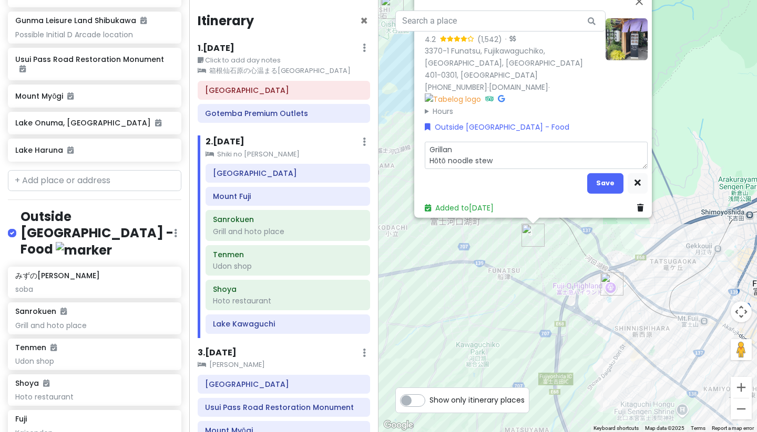
type textarea "x"
type textarea "Grilland Hōtō noodle stew"
type textarea "x"
type textarea "Grilland Hōtō noodle stew"
type textarea "x"
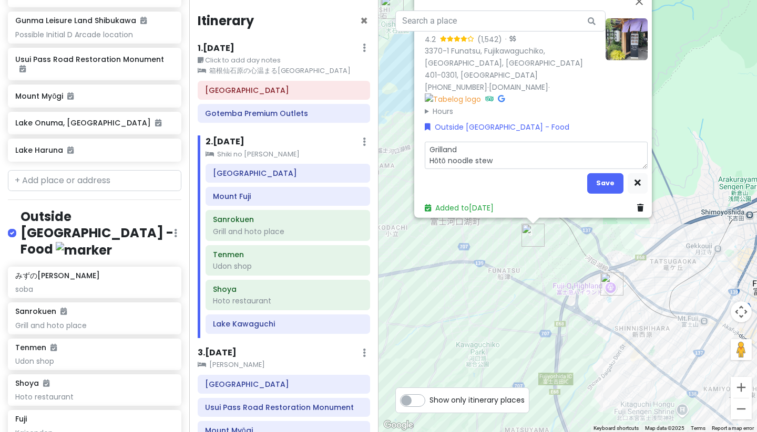
type textarea "Grill and Hōtō noodle stew"
type textarea "x"
type textarea "Grill and Hōtō noodle stew"
click at [587, 177] on button "Save" at bounding box center [605, 183] width 36 height 20
